Goal: Find specific page/section: Find specific page/section

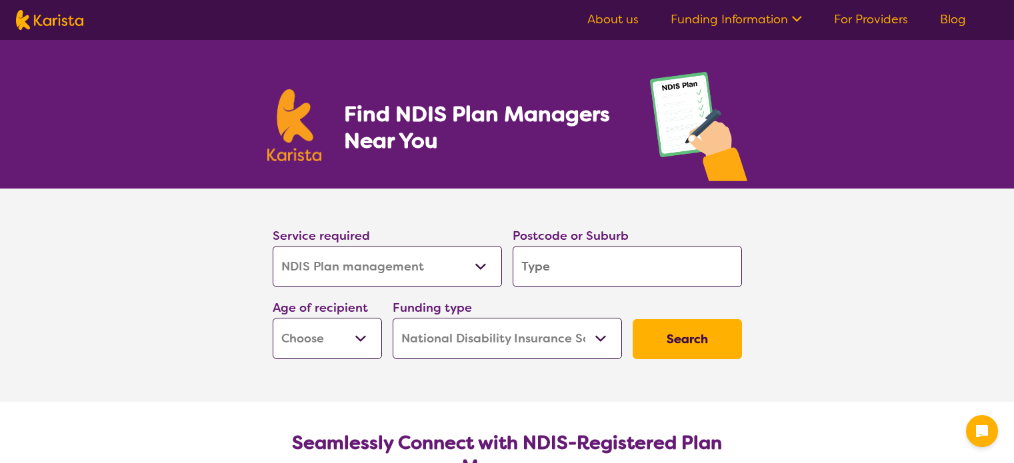
select select "NDIS Plan management"
select select "NDIS"
select select "NDIS Plan management"
select select "NDIS"
type input "3"
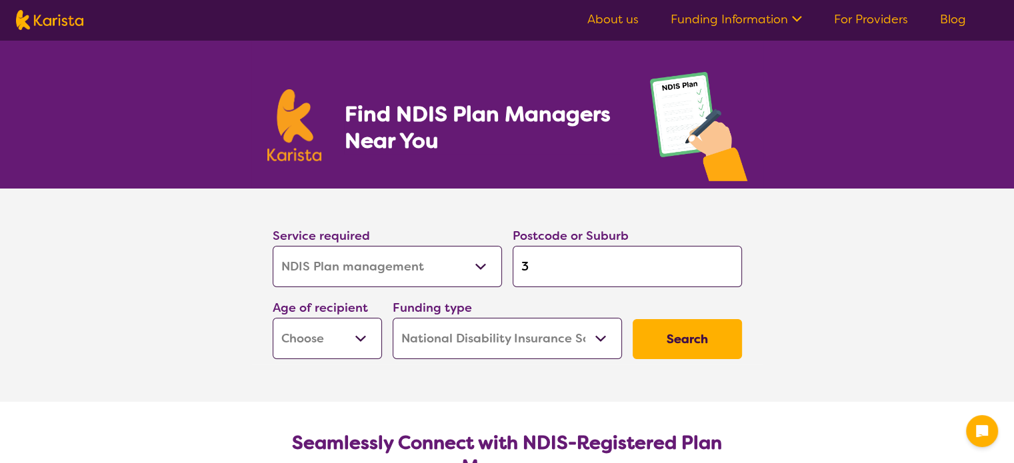
type input "3"
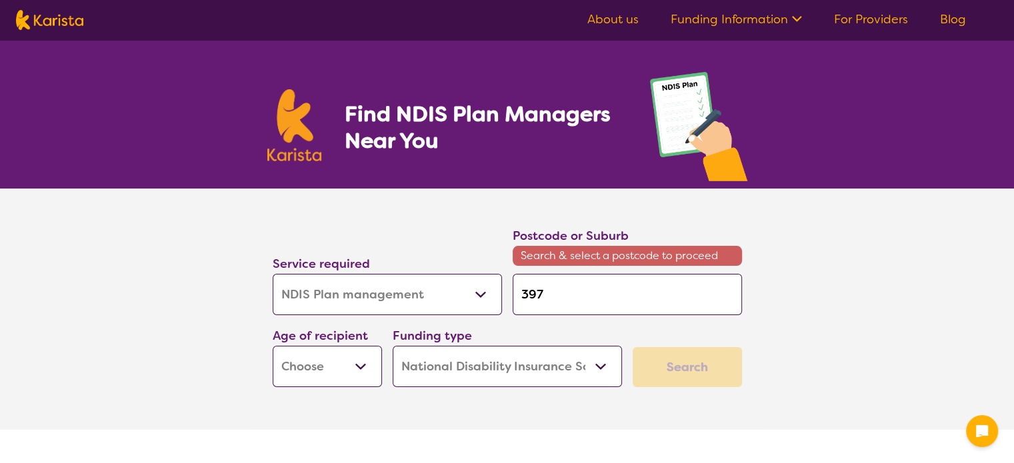
type input "3977"
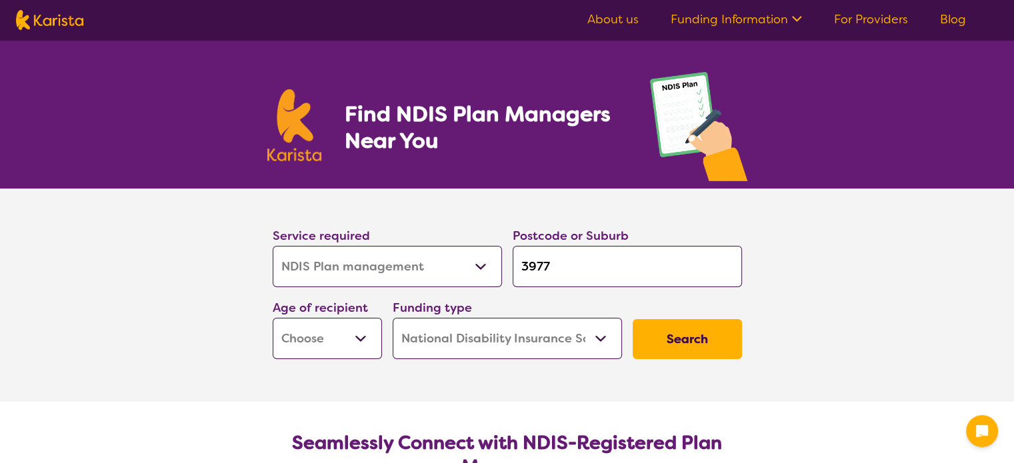
type input "3977"
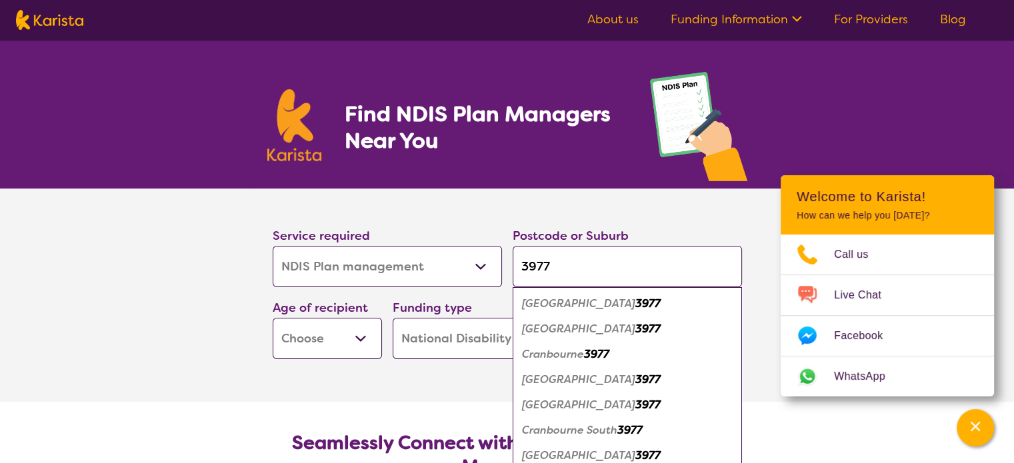
type input "3977"
click at [557, 375] on em "[GEOGRAPHIC_DATA]" at bounding box center [578, 380] width 113 height 14
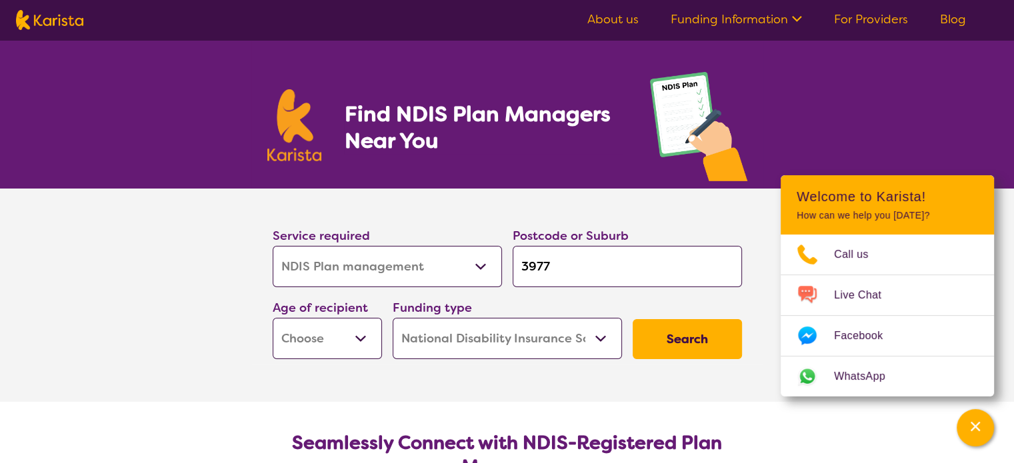
click at [373, 343] on select "Early Childhood - 0 to 9 Child - 10 to 11 Adolescent - 12 to 17 Adult - 18 to 6…" at bounding box center [327, 338] width 109 height 41
select select "EC"
click at [273, 318] on select "Early Childhood - 0 to 9 Child - 10 to 11 Adolescent - 12 to 17 Adult - 18 to 6…" at bounding box center [327, 338] width 109 height 41
select select "EC"
click at [697, 345] on button "Search" at bounding box center [687, 339] width 109 height 40
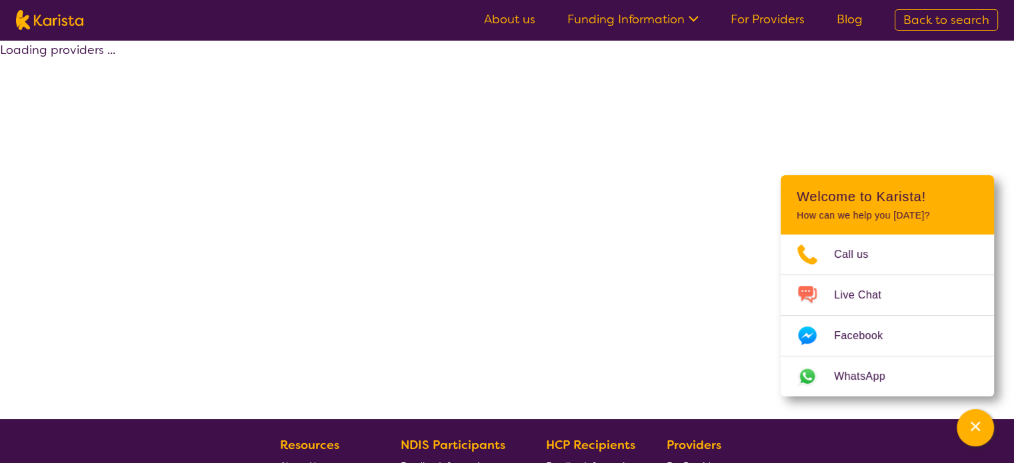
select select "by_score"
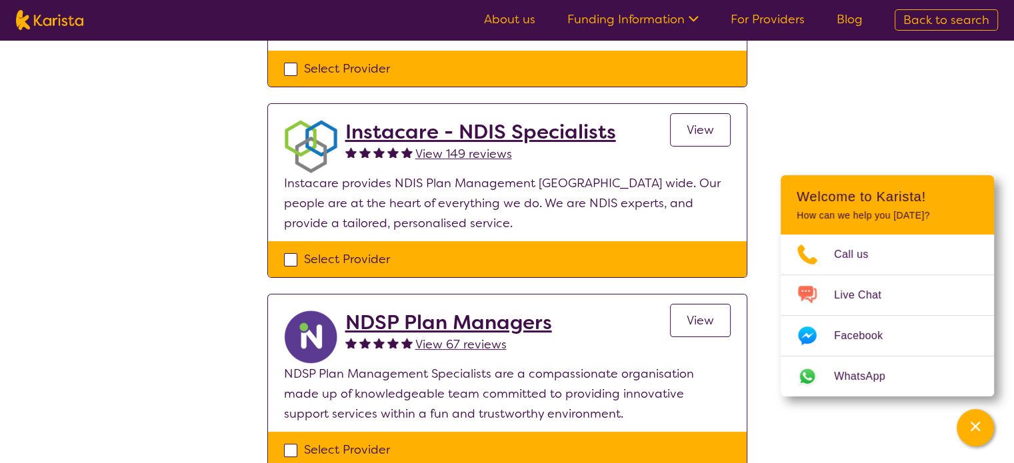
scroll to position [272, 0]
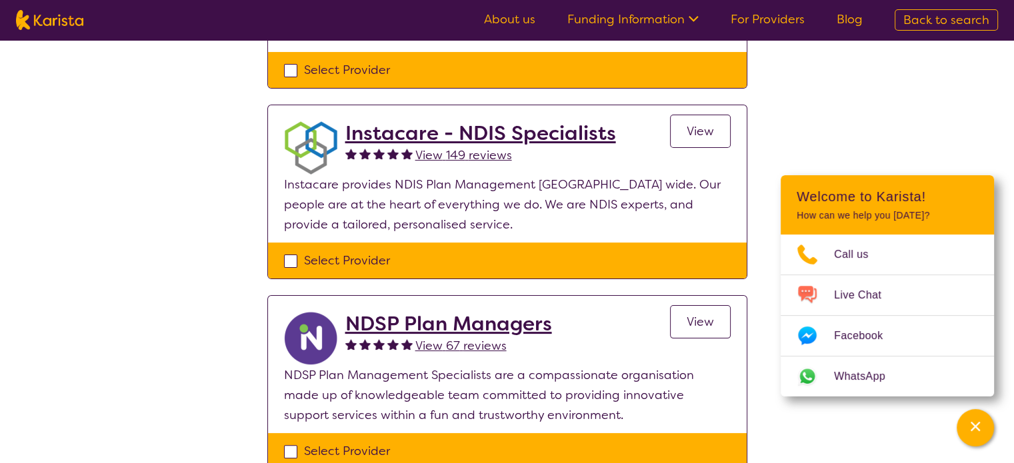
click at [695, 134] on span "View" at bounding box center [700, 131] width 27 height 16
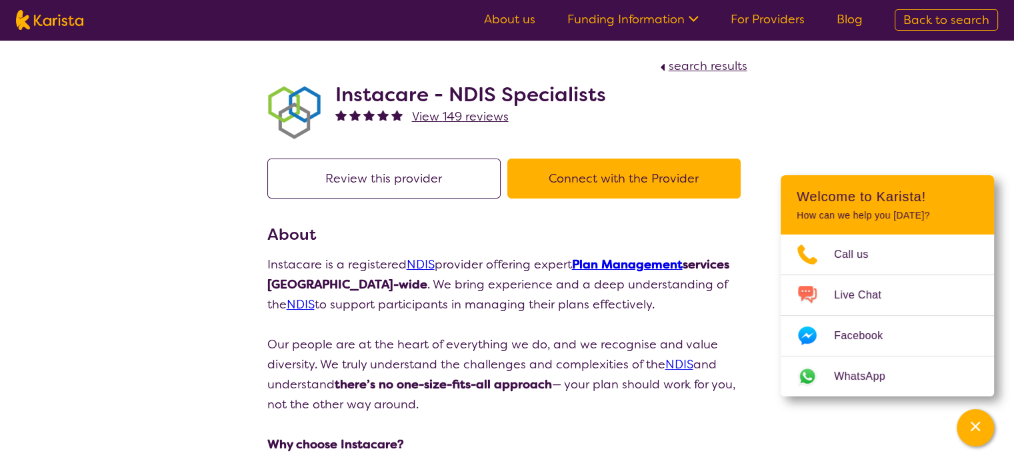
select select "by_score"
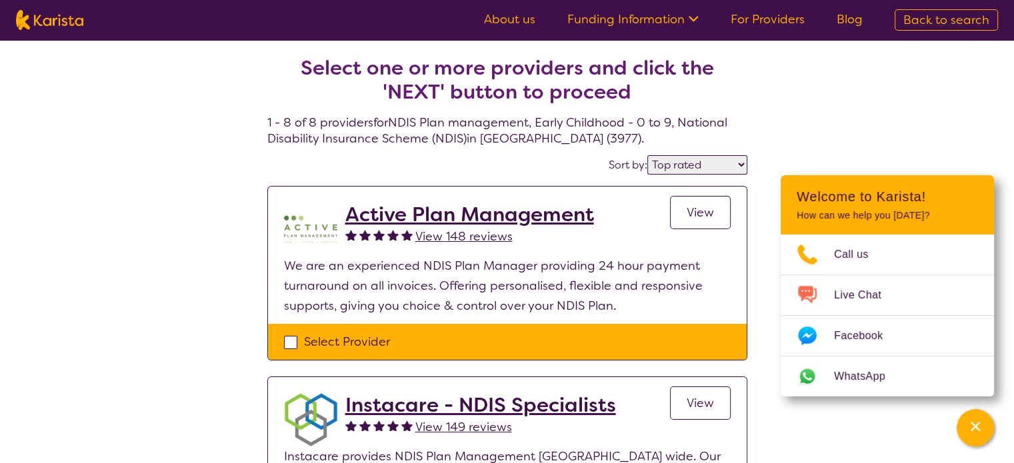
click at [700, 213] on span "View" at bounding box center [700, 213] width 27 height 16
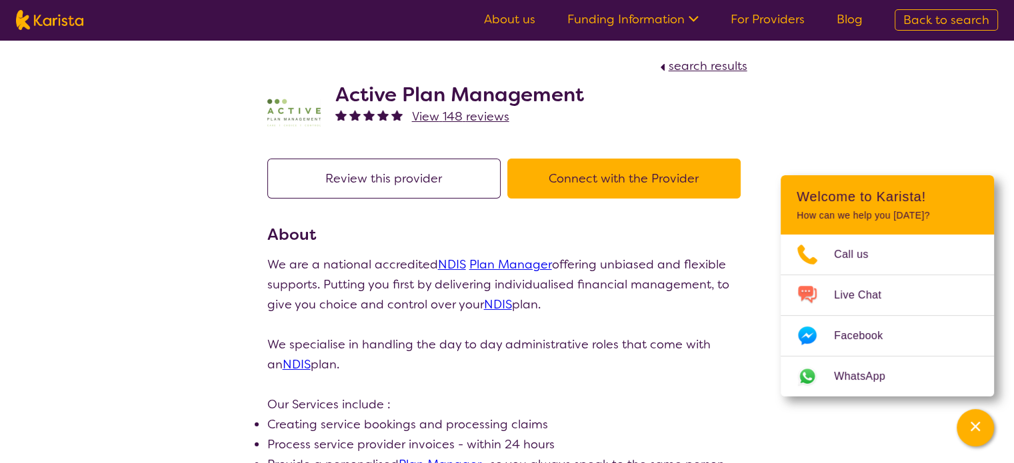
click at [614, 183] on button "Connect with the Provider" at bounding box center [623, 179] width 233 height 40
